Goal: Task Accomplishment & Management: Use online tool/utility

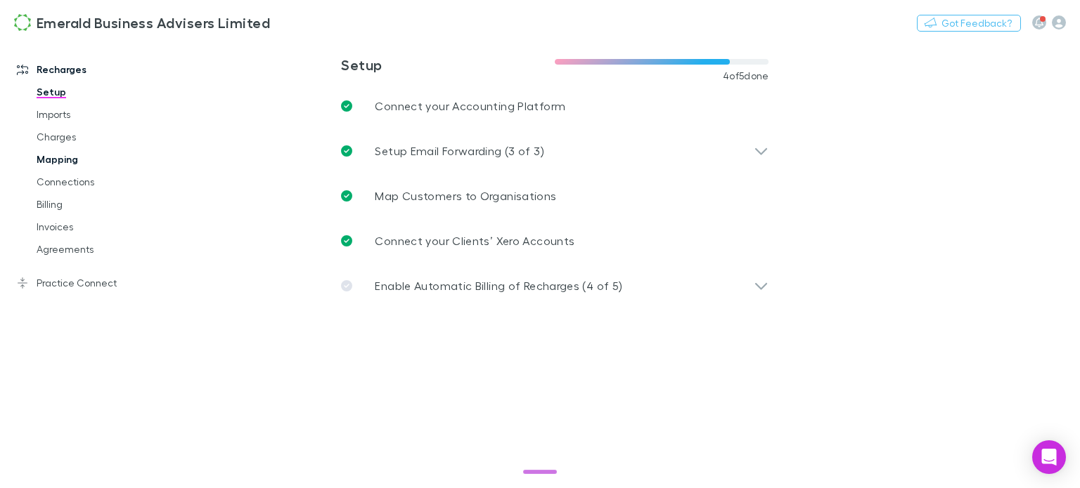
click at [48, 162] on link "Mapping" at bounding box center [103, 159] width 162 height 22
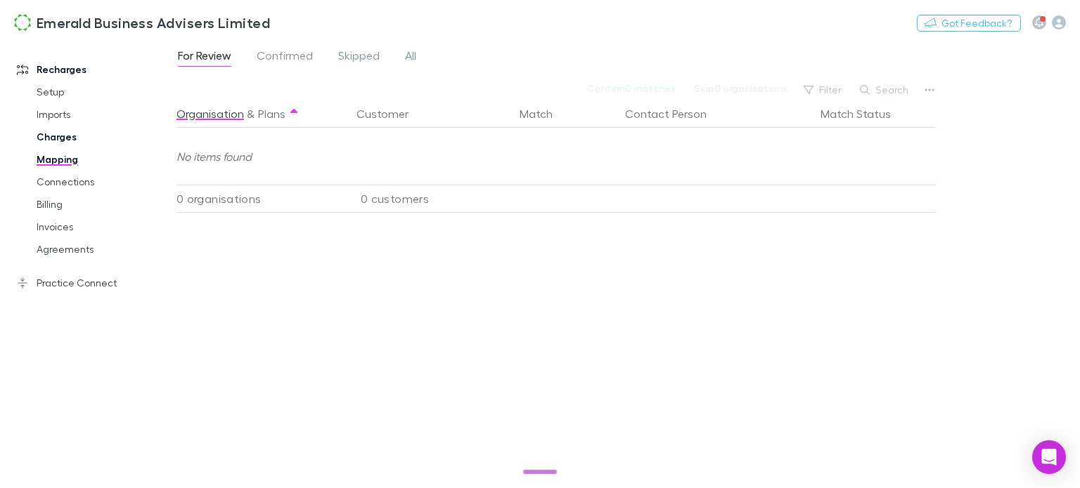
click at [64, 134] on link "Charges" at bounding box center [103, 137] width 162 height 22
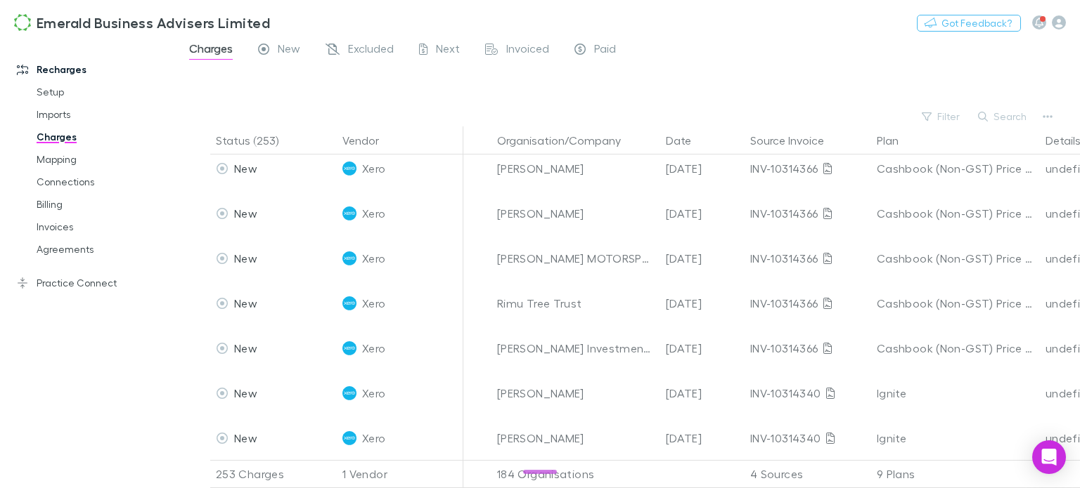
scroll to position [422, 0]
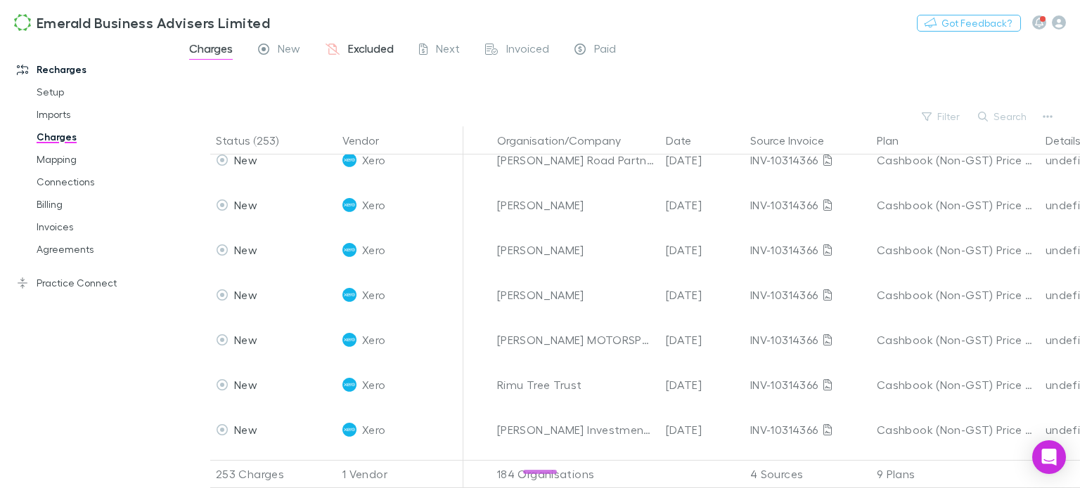
click at [384, 47] on span "Excluded" at bounding box center [371, 50] width 46 height 18
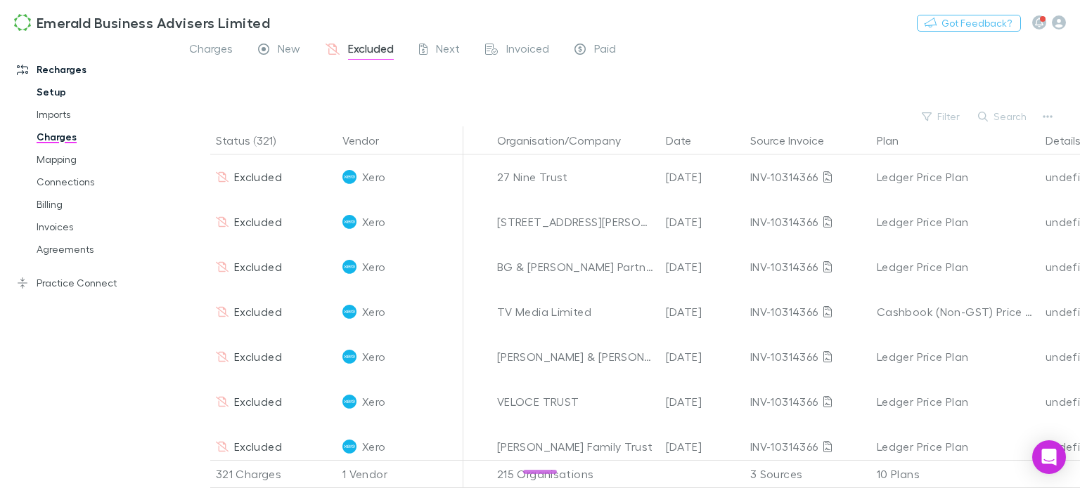
click at [46, 93] on link "Setup" at bounding box center [103, 92] width 162 height 22
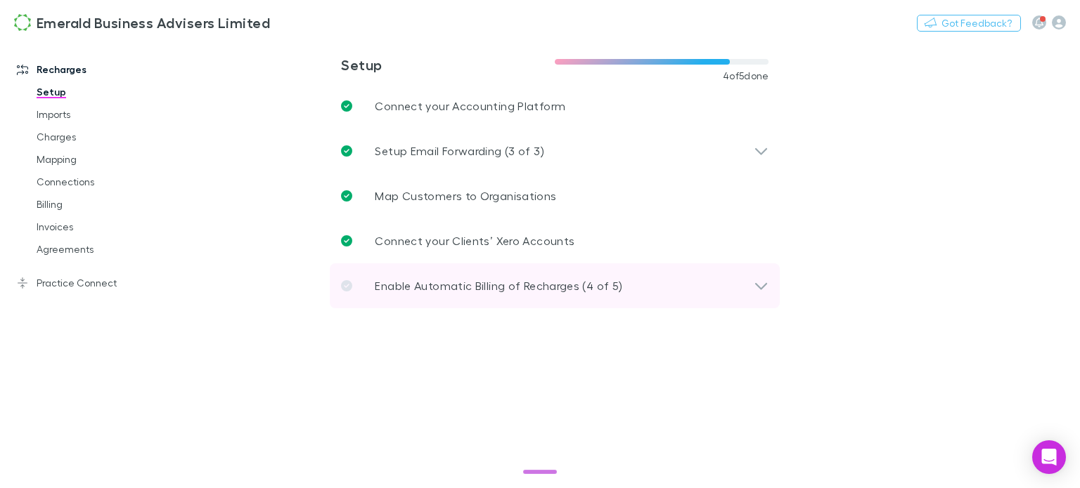
click at [765, 283] on icon at bounding box center [761, 286] width 12 height 7
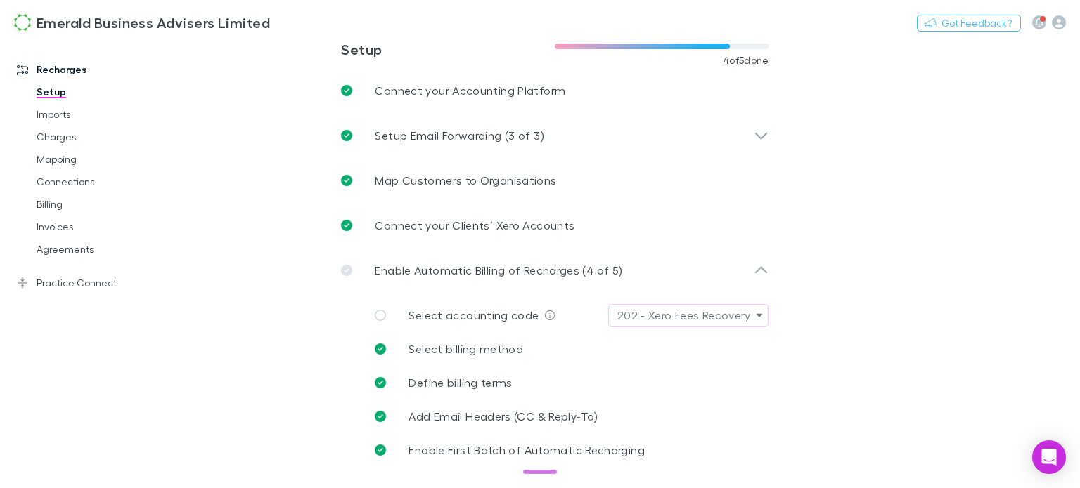
scroll to position [16, 0]
click at [58, 116] on link "Imports" at bounding box center [103, 114] width 162 height 22
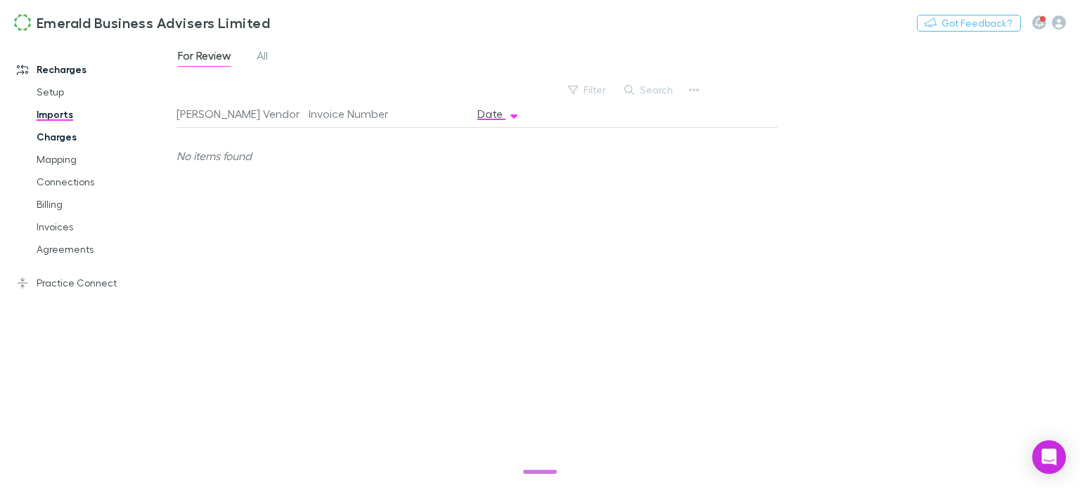
click at [56, 141] on link "Charges" at bounding box center [103, 137] width 162 height 22
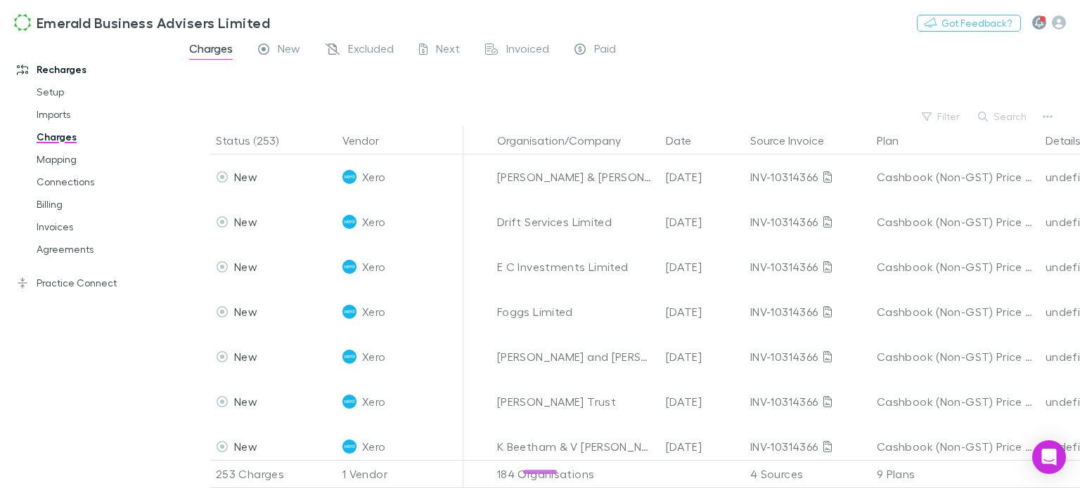
click at [1040, 21] on icon "button" at bounding box center [1039, 23] width 8 height 10
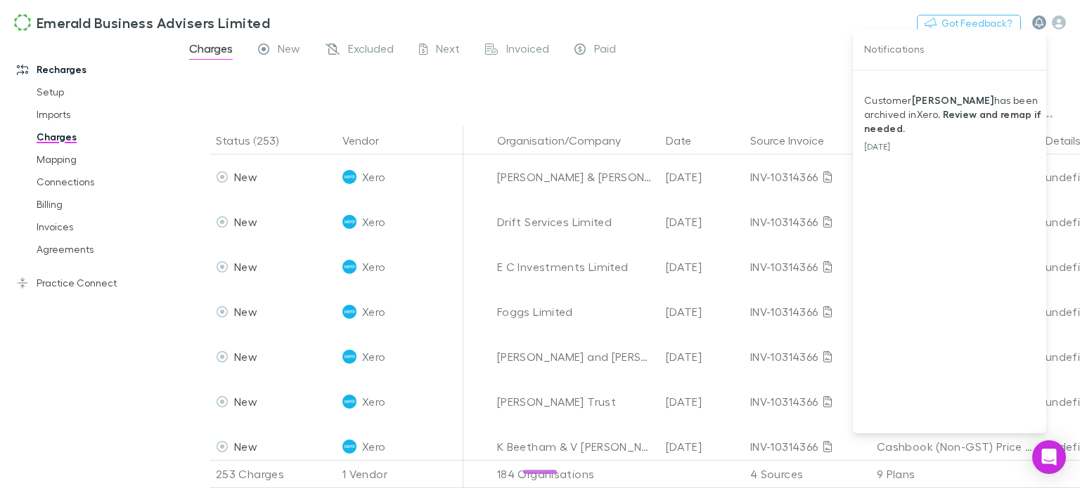
click at [1040, 21] on div at bounding box center [540, 244] width 1080 height 488
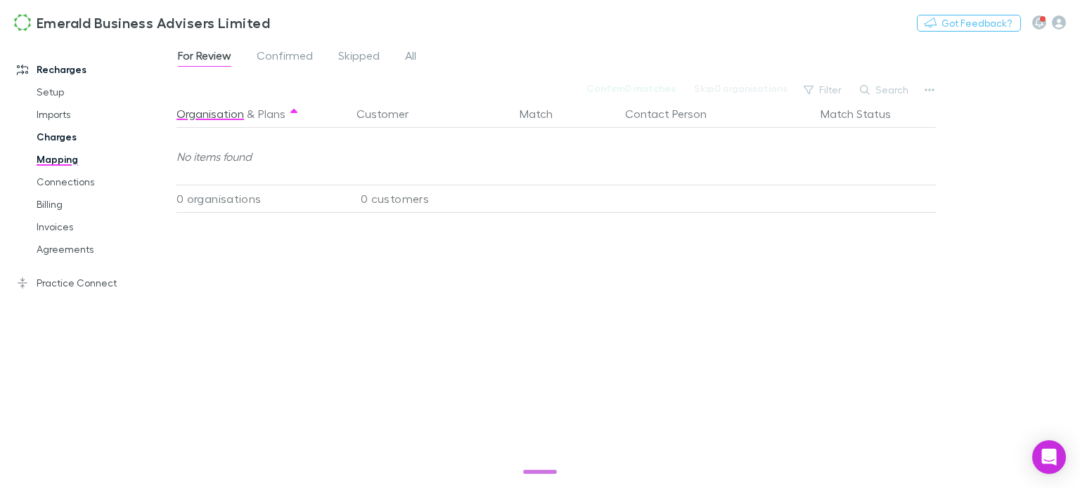
click at [62, 141] on link "Charges" at bounding box center [103, 137] width 162 height 22
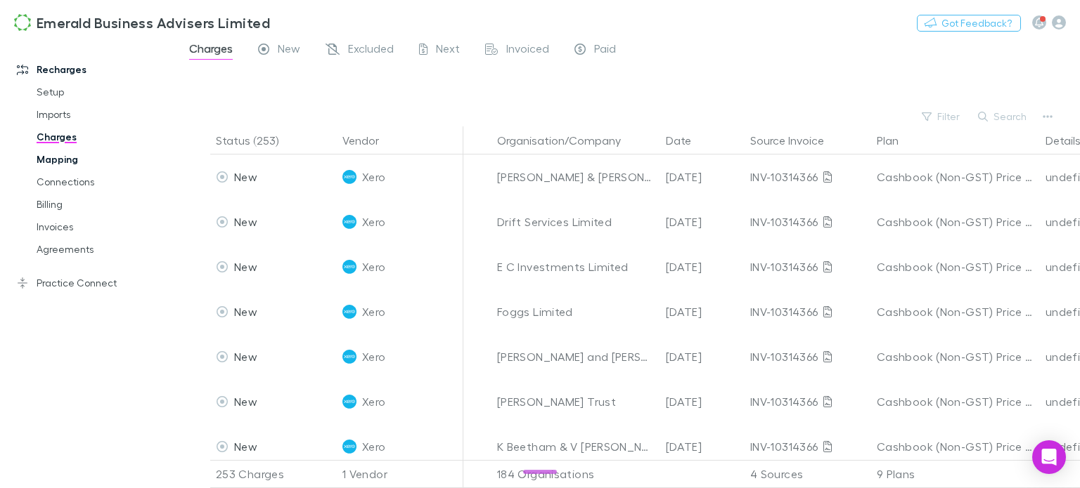
click at [51, 157] on link "Mapping" at bounding box center [103, 159] width 162 height 22
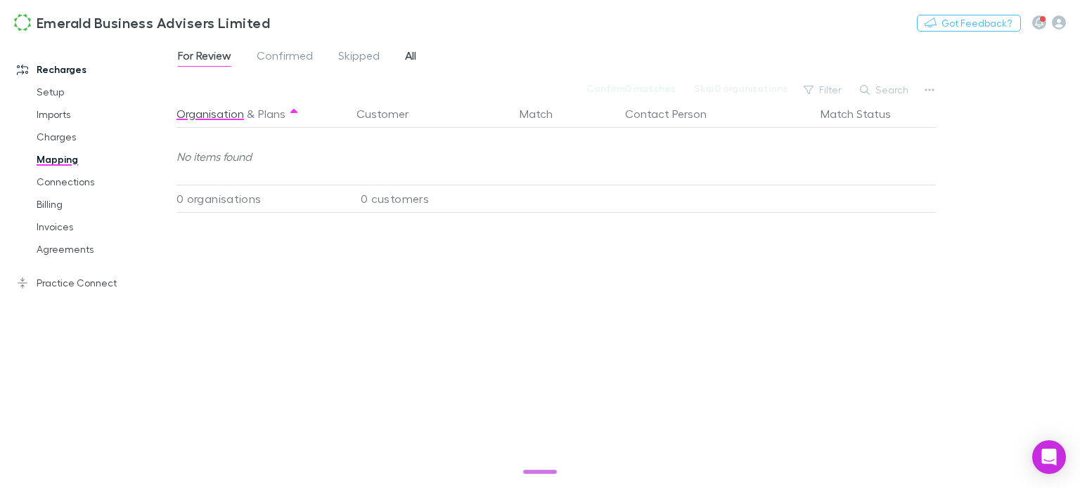
click at [409, 56] on span "All" at bounding box center [410, 57] width 11 height 18
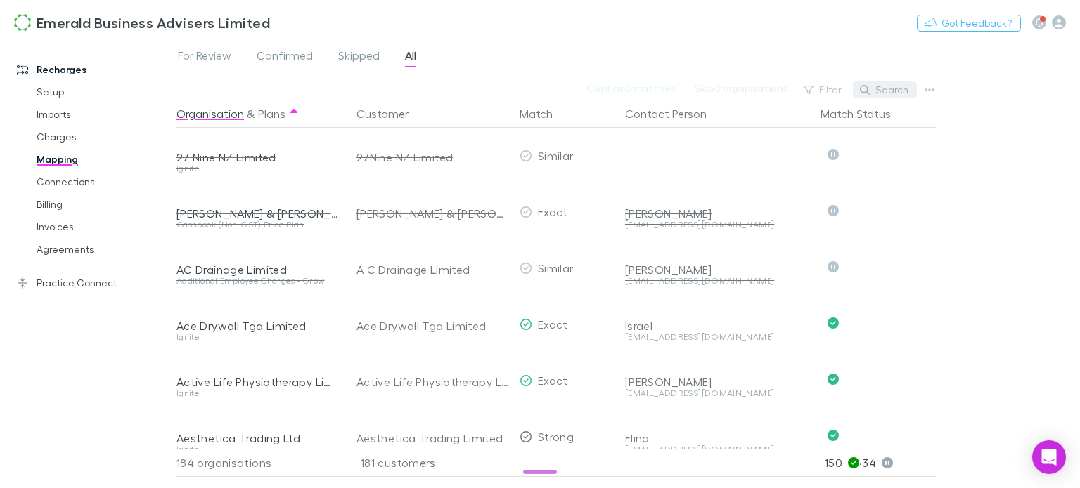
click at [893, 93] on button "Search" at bounding box center [885, 90] width 64 height 17
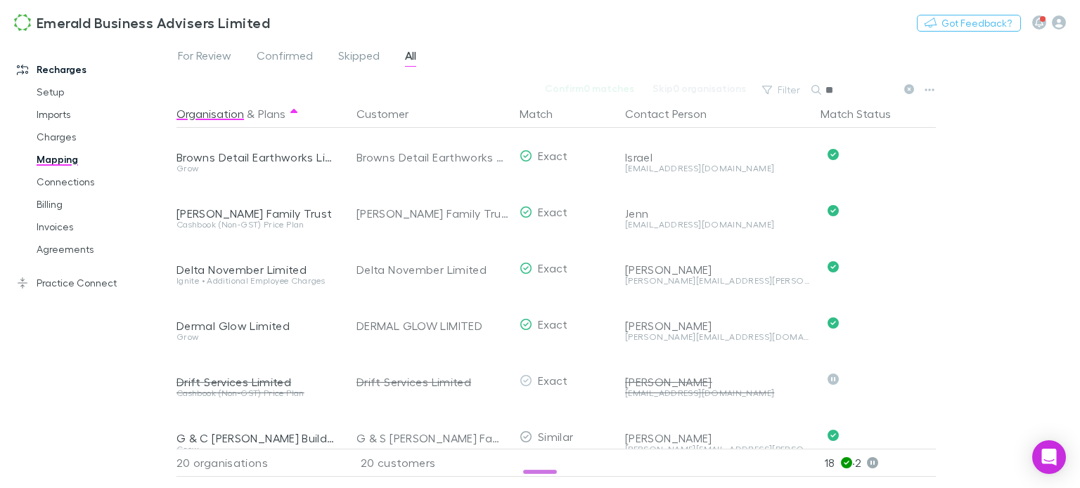
type input "*"
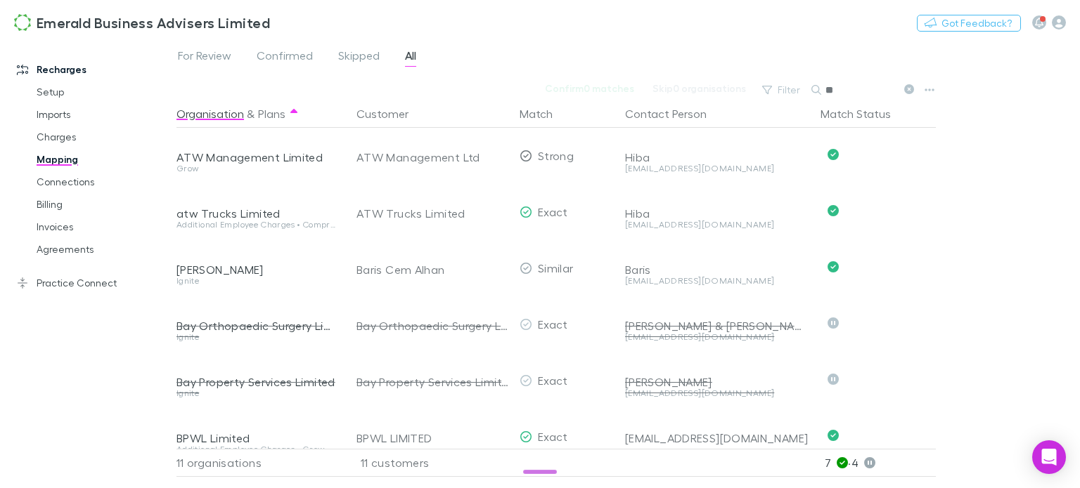
type input "*"
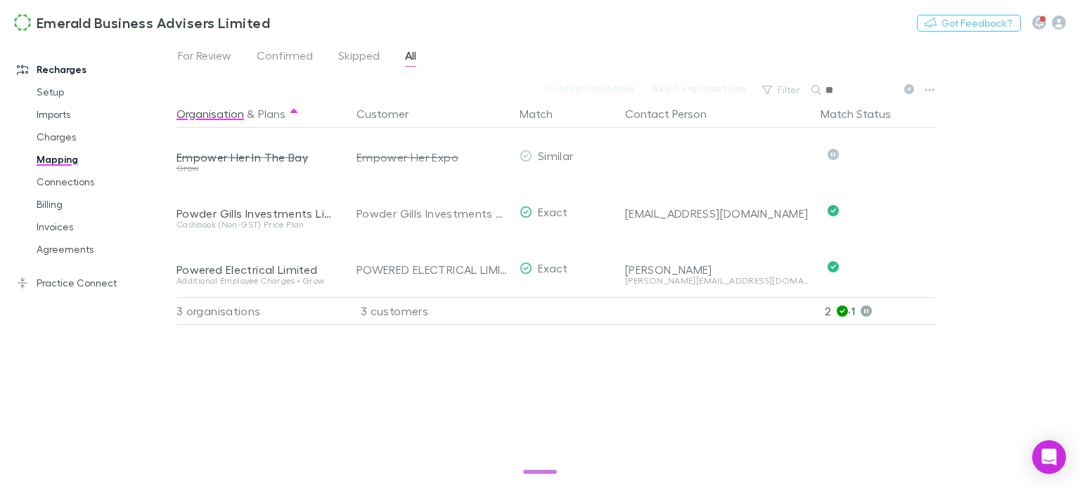
type input "*"
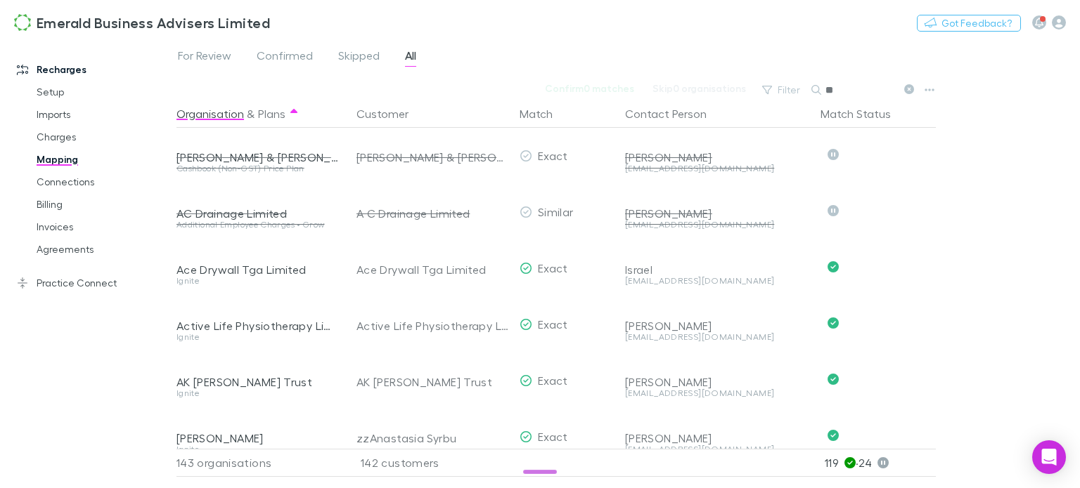
type input "*"
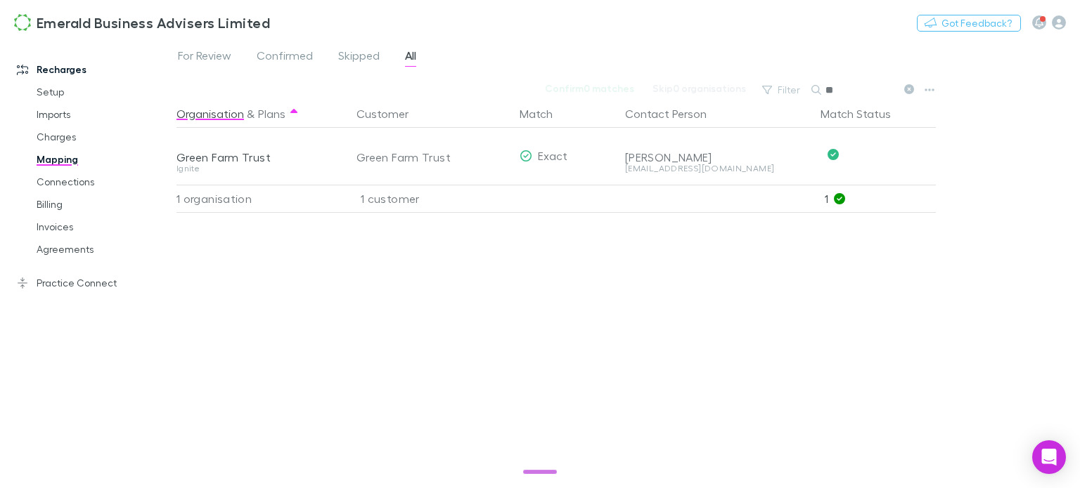
type input "*"
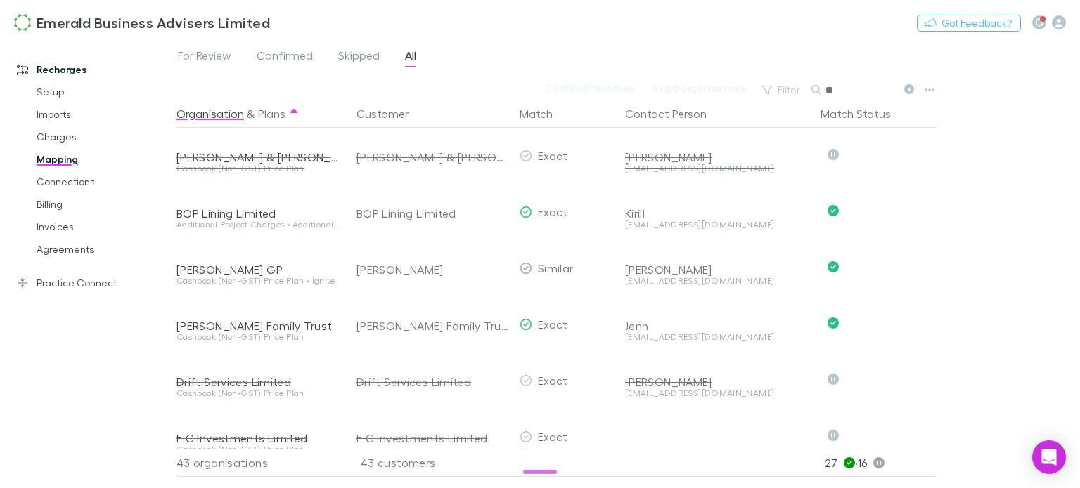
type input "*"
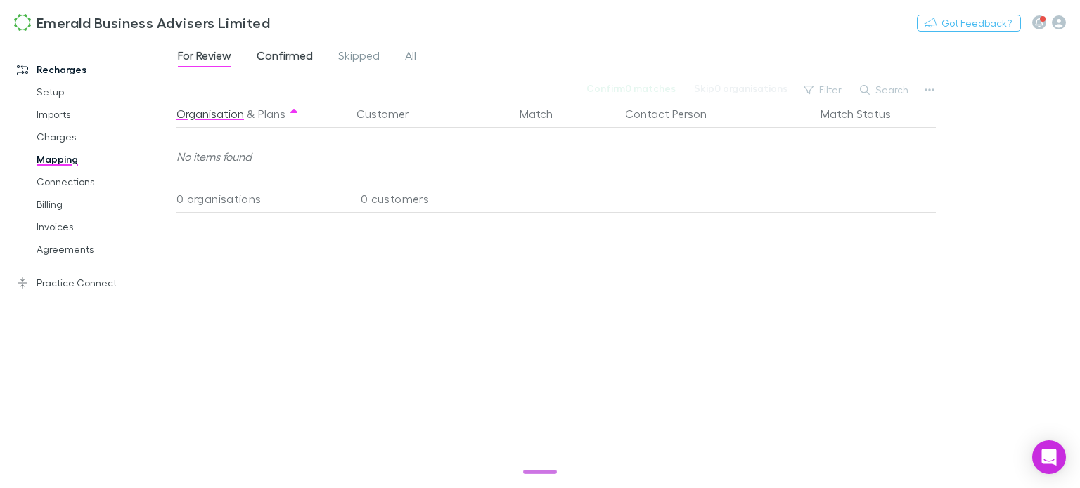
click at [302, 56] on span "Confirmed" at bounding box center [285, 57] width 56 height 18
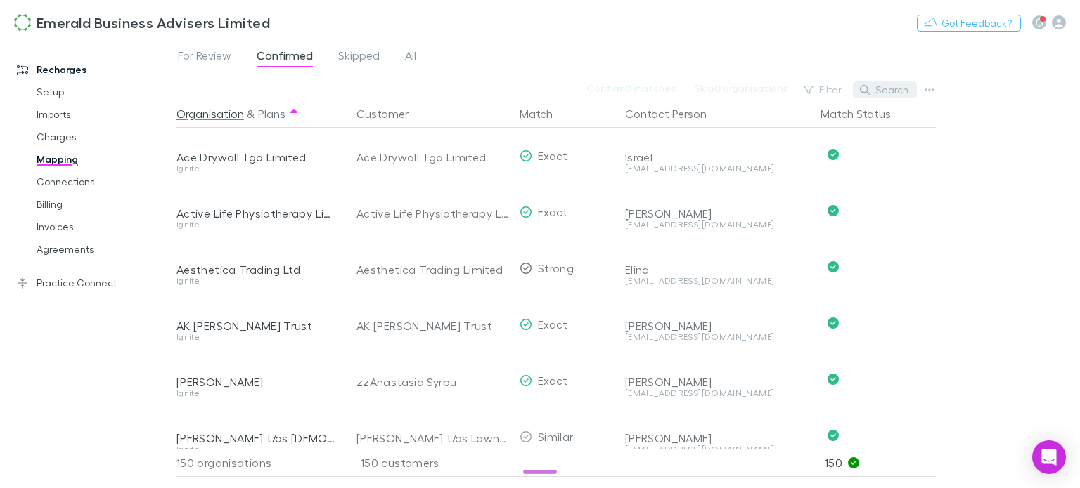
click at [897, 89] on button "Search" at bounding box center [885, 90] width 64 height 17
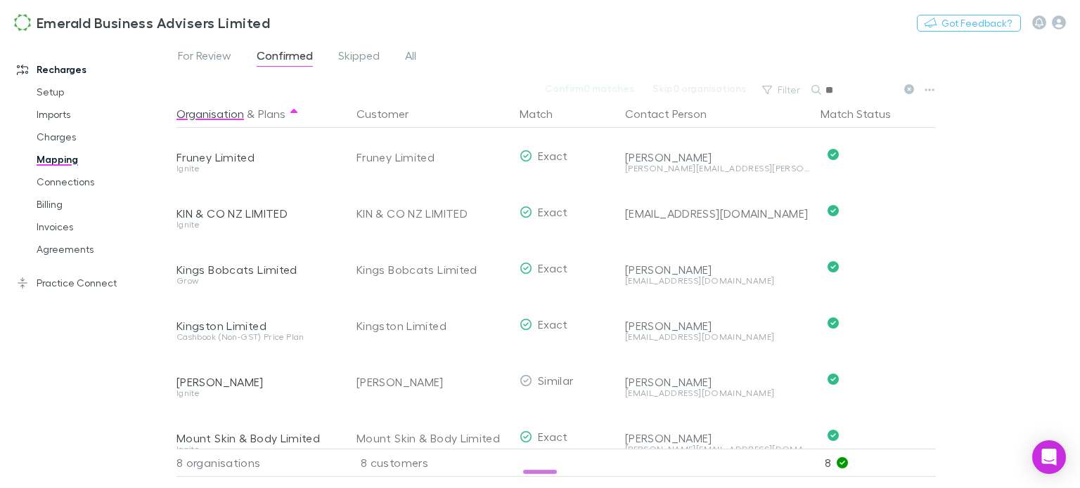
type input "*"
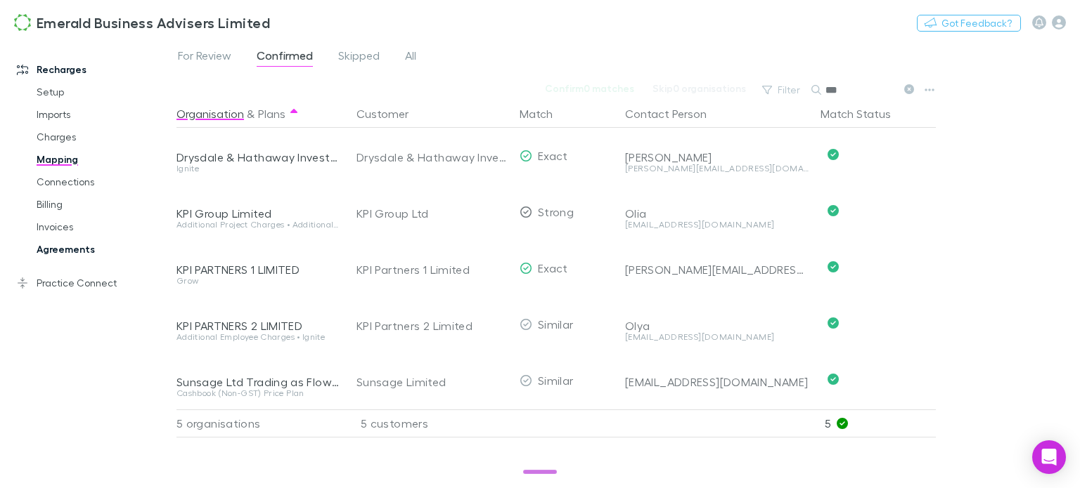
type input "***"
click at [57, 252] on link "Agreements" at bounding box center [103, 249] width 162 height 22
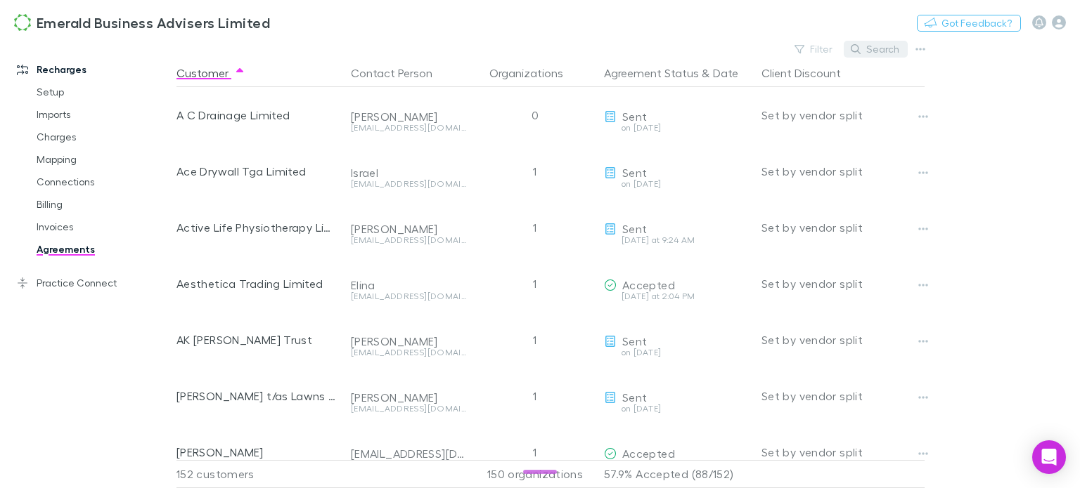
click at [883, 47] on button "Search" at bounding box center [875, 49] width 64 height 17
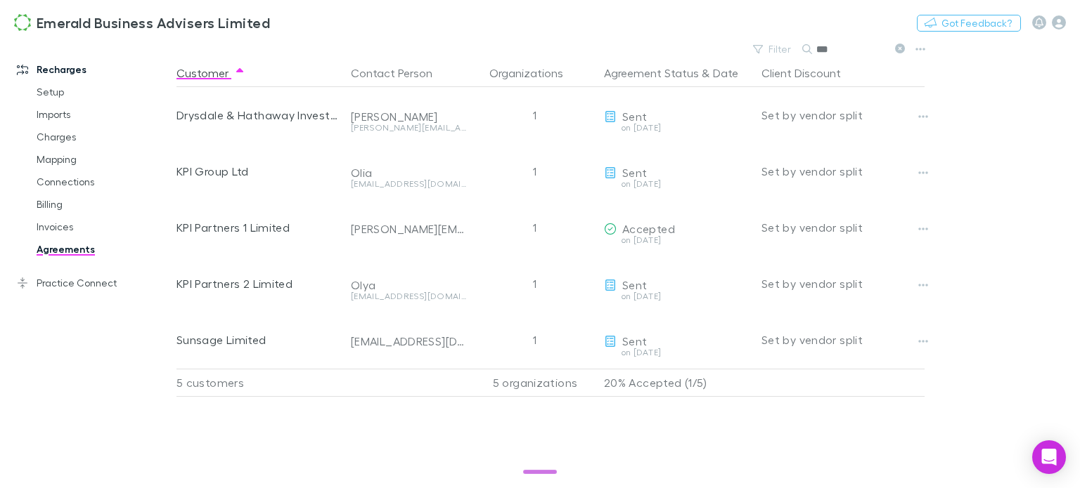
click at [838, 44] on input "***" at bounding box center [851, 49] width 70 height 20
type input "*"
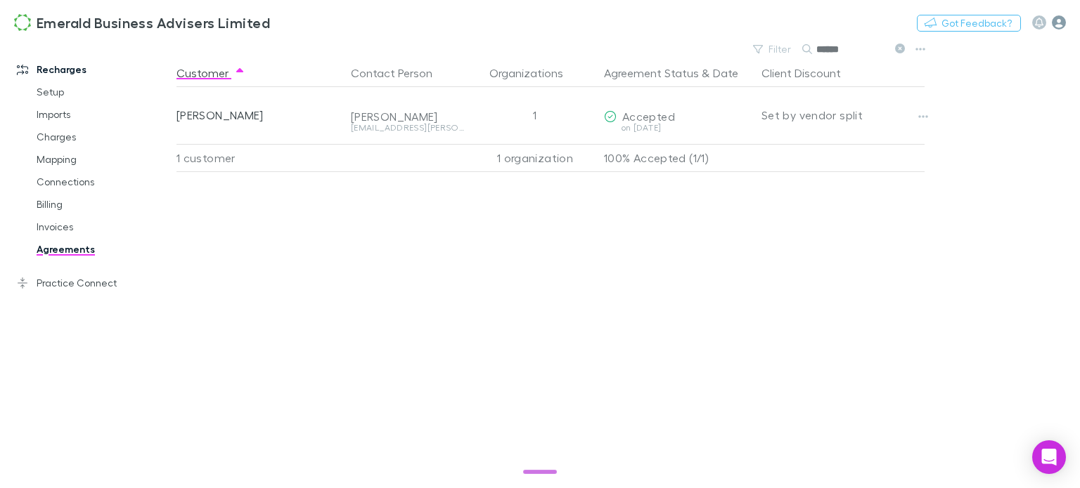
type input "******"
